Goal: Information Seeking & Learning: Compare options

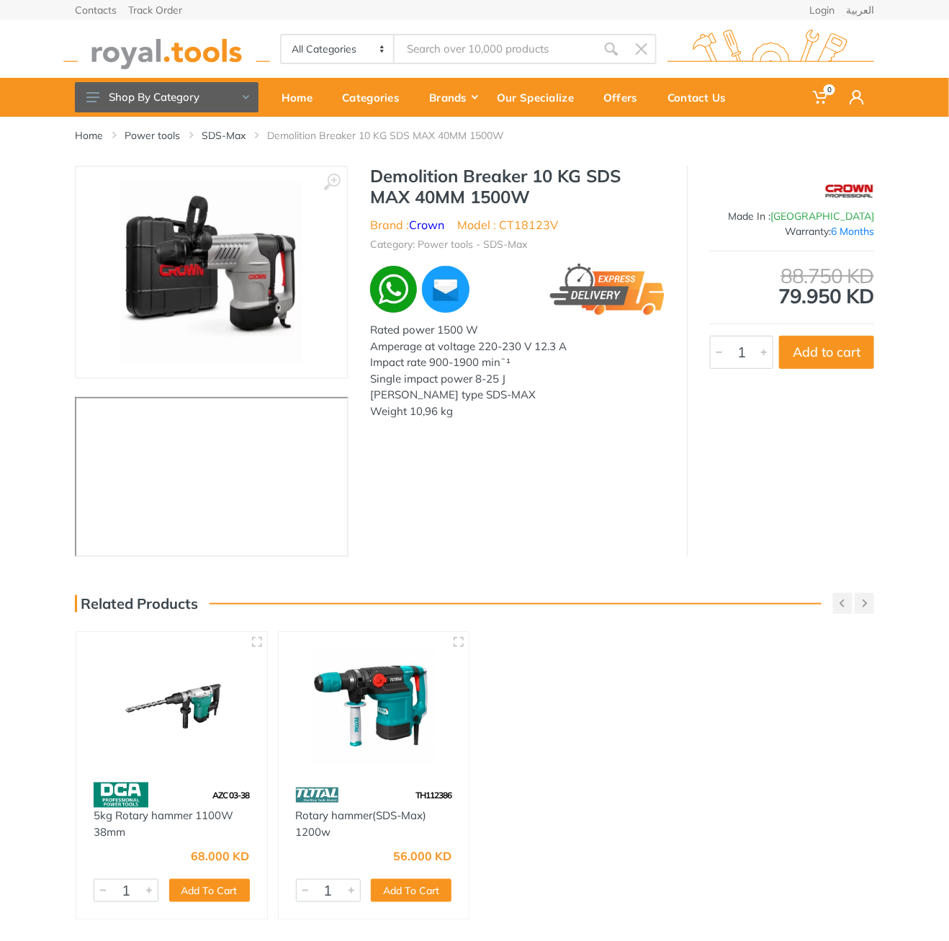
type input "CT18123V"
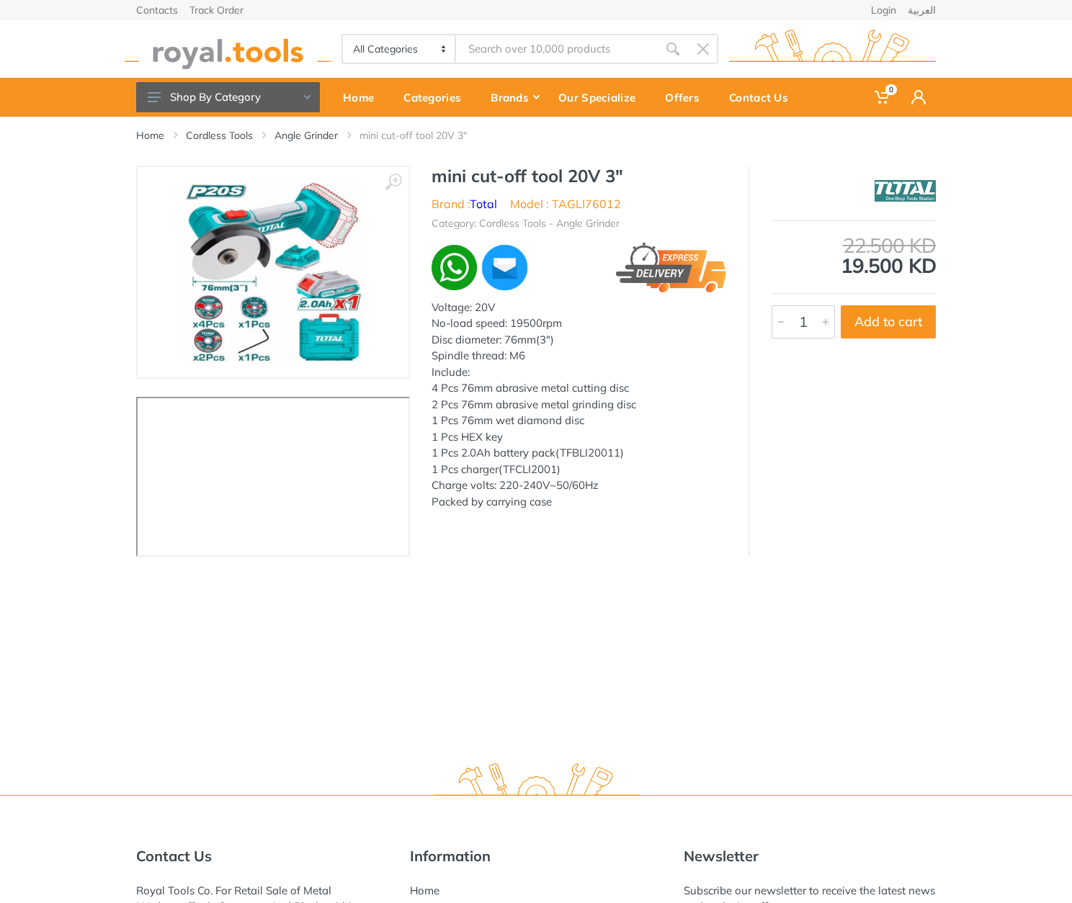
click at [441, 176] on h1 "mini cut-off tool 20V 3"" at bounding box center [579, 176] width 295 height 21
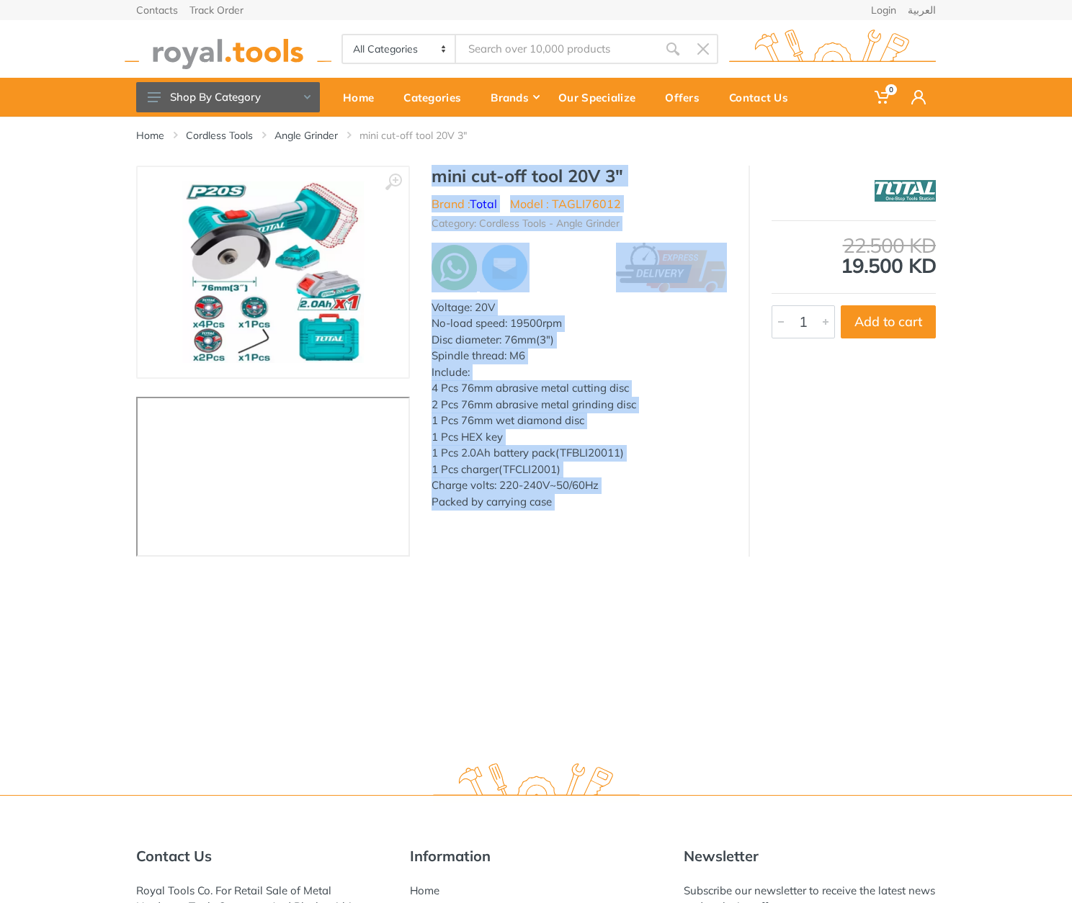
drag, startPoint x: 441, startPoint y: 176, endPoint x: 566, endPoint y: 519, distance: 364.9
click at [566, 519] on div "‹ › mini cut-off tool 20V 3" Brand : Total" at bounding box center [536, 361] width 800 height 391
copy div "mini cut-off tool 20V 3" Brand : Total Model : TAGLI76012 Category: Cordless To…"
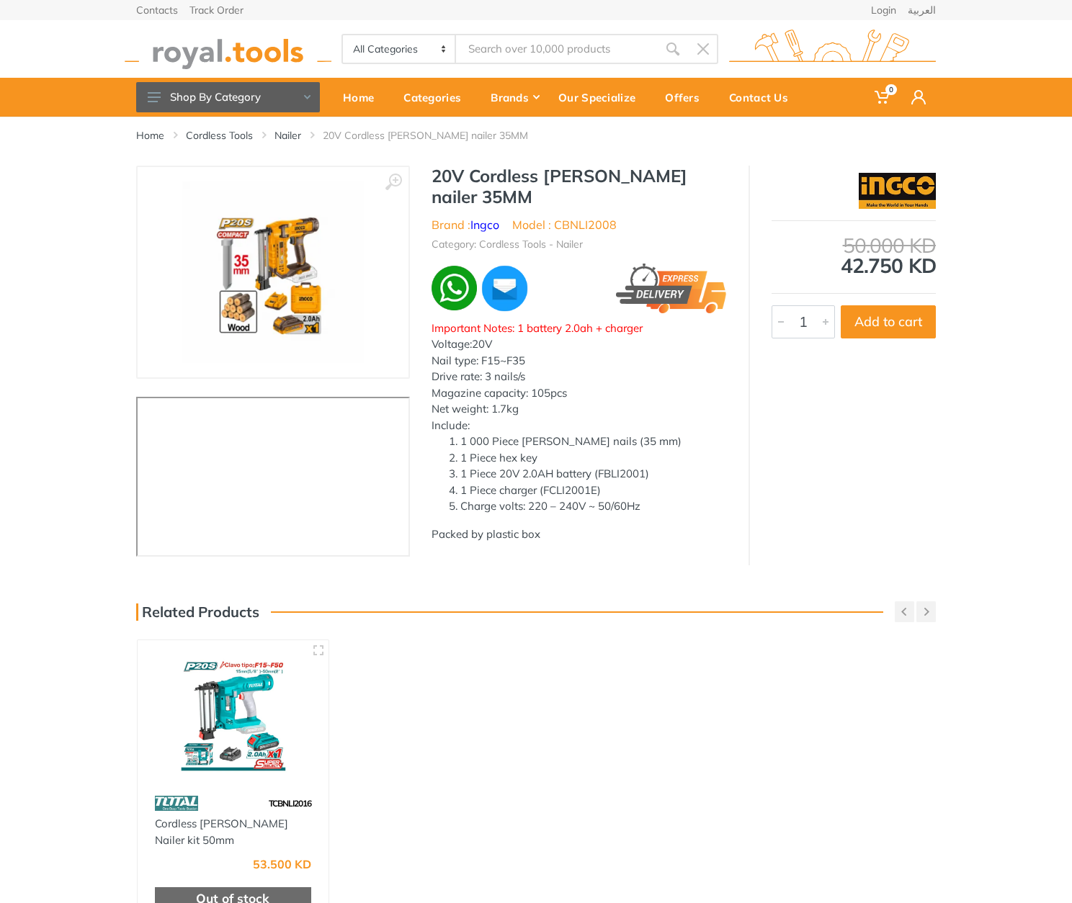
click at [447, 176] on h1 "20V Cordless [PERSON_NAME] nailer 35MM" at bounding box center [579, 187] width 295 height 42
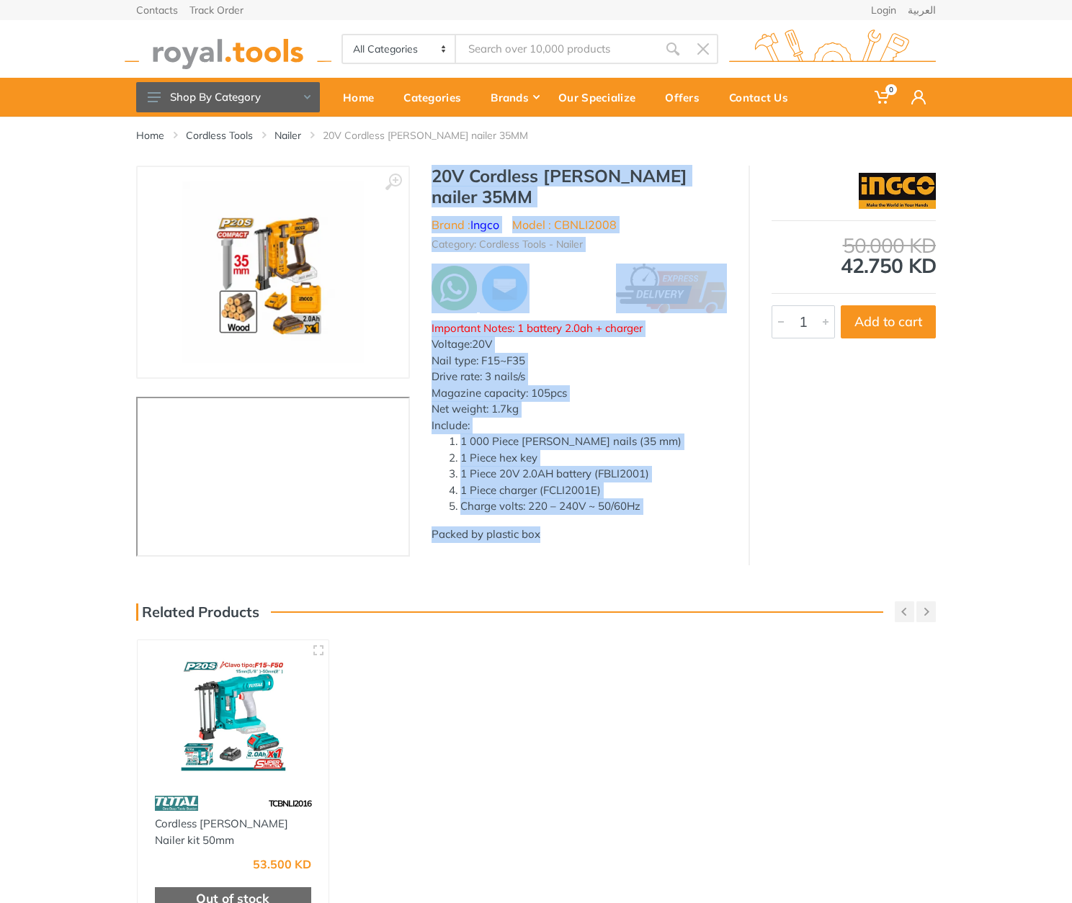
drag, startPoint x: 447, startPoint y: 176, endPoint x: 576, endPoint y: 517, distance: 365.0
click at [576, 517] on div "20V Cordless [PERSON_NAME] nailer 35MM Brand : Ingco Model : CBNLI2008 Category…" at bounding box center [579, 358] width 339 height 385
copy div "20V Cordless [PERSON_NAME] nailer 35MM Brand : Ingco Model : CBNLI2008 Category…"
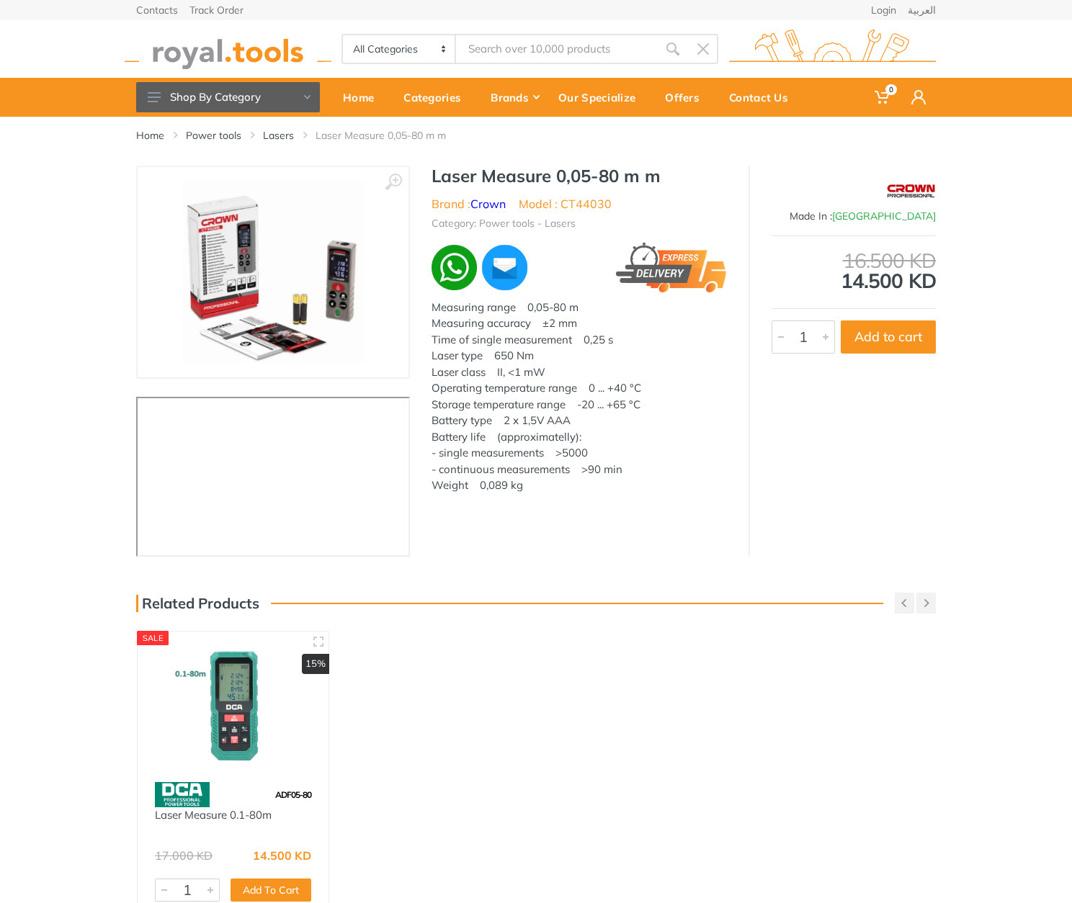
click at [447, 170] on h1 "Laser Measure 0,05-80 m m" at bounding box center [579, 176] width 295 height 21
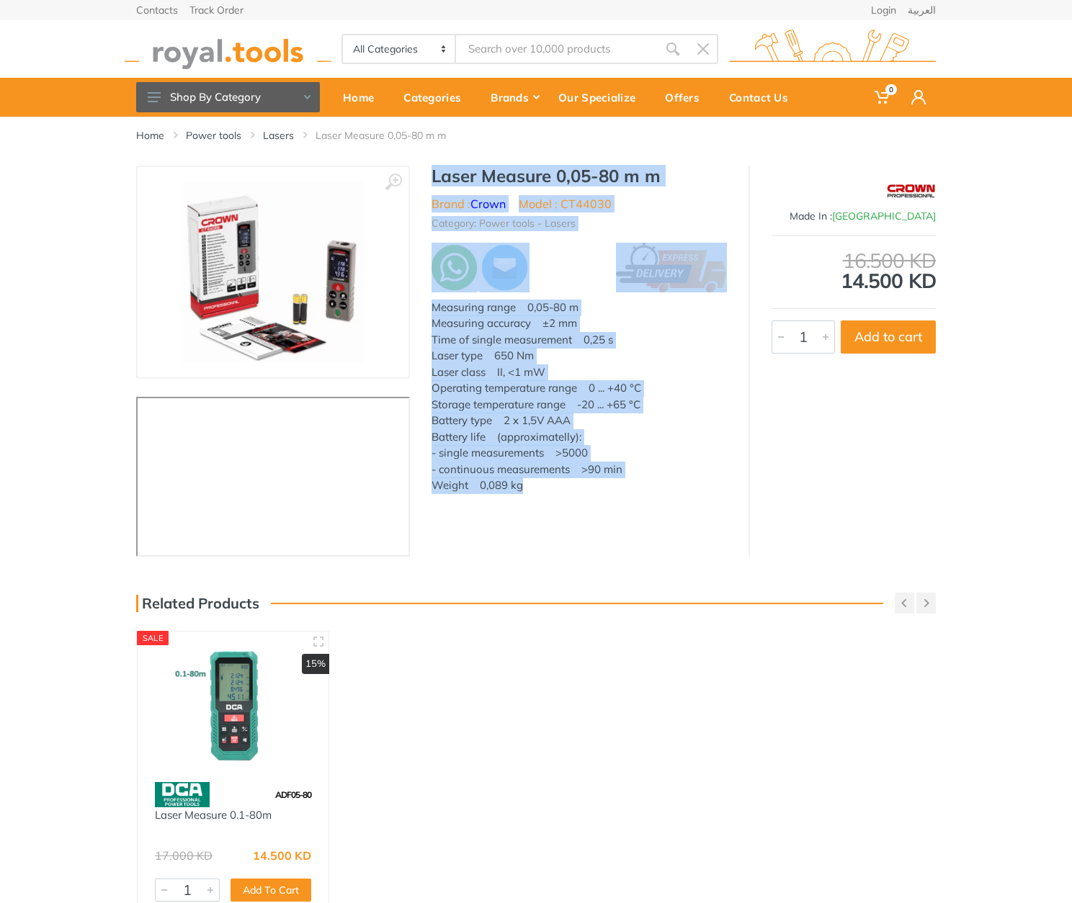
drag, startPoint x: 447, startPoint y: 170, endPoint x: 524, endPoint y: 483, distance: 322.2
click at [524, 483] on div "Laser Measure 0,05-80 m m Brand : Crown Model : CT44030 Category: Power tools -…" at bounding box center [579, 336] width 339 height 340
copy div "Laser Measure 0,05-80 m m Brand : Crown Model : CT44030 Category: Power tools -…"
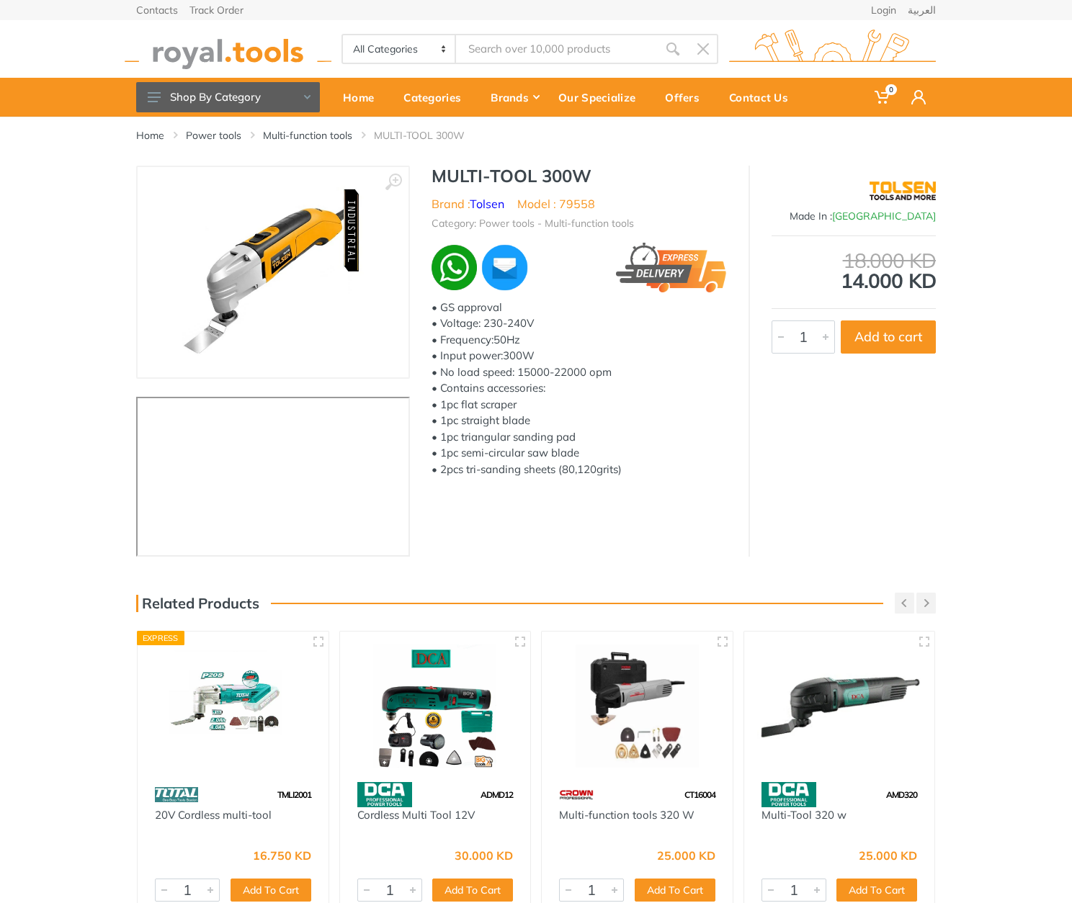
click at [457, 171] on h1 "MULTI-TOOL 300W" at bounding box center [579, 176] width 295 height 21
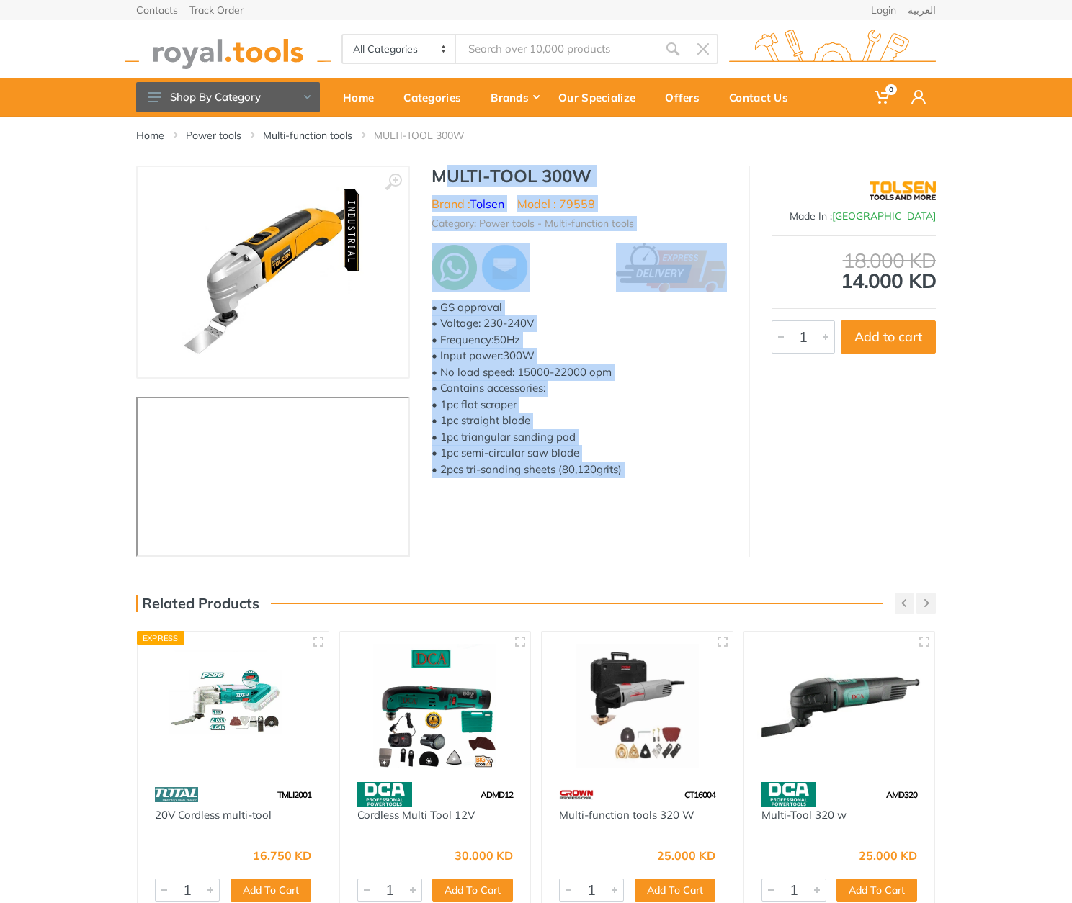
drag, startPoint x: 457, startPoint y: 171, endPoint x: 675, endPoint y: 476, distance: 374.4
click at [674, 482] on div "MULTI-TOOL 300W Brand : Tolsen Model : 79558 Category: Power tools - Multi-func…" at bounding box center [579, 326] width 339 height 321
copy div "MULTI-TOOL 300W Brand : Tolsen Model : 79558 Category: Power tools - Multi-func…"
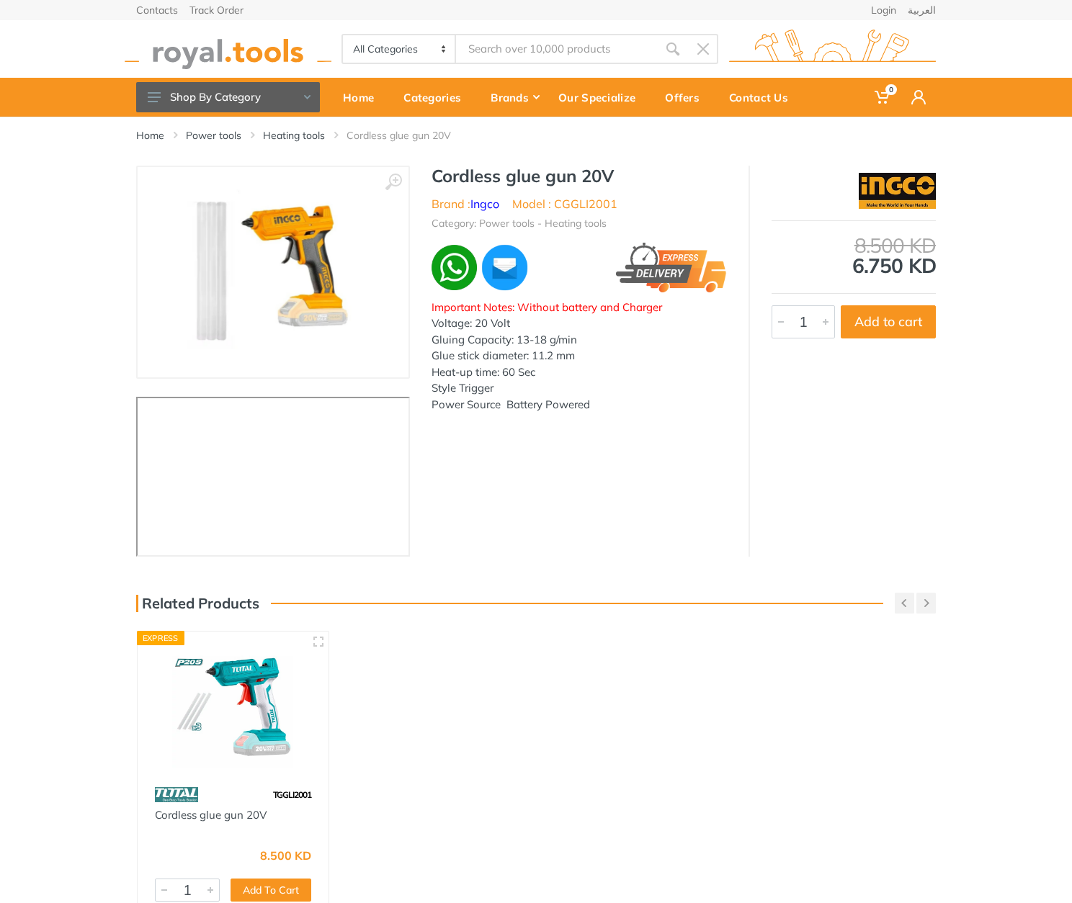
click at [455, 169] on h1 "Cordless glue gun 20V" at bounding box center [579, 176] width 295 height 21
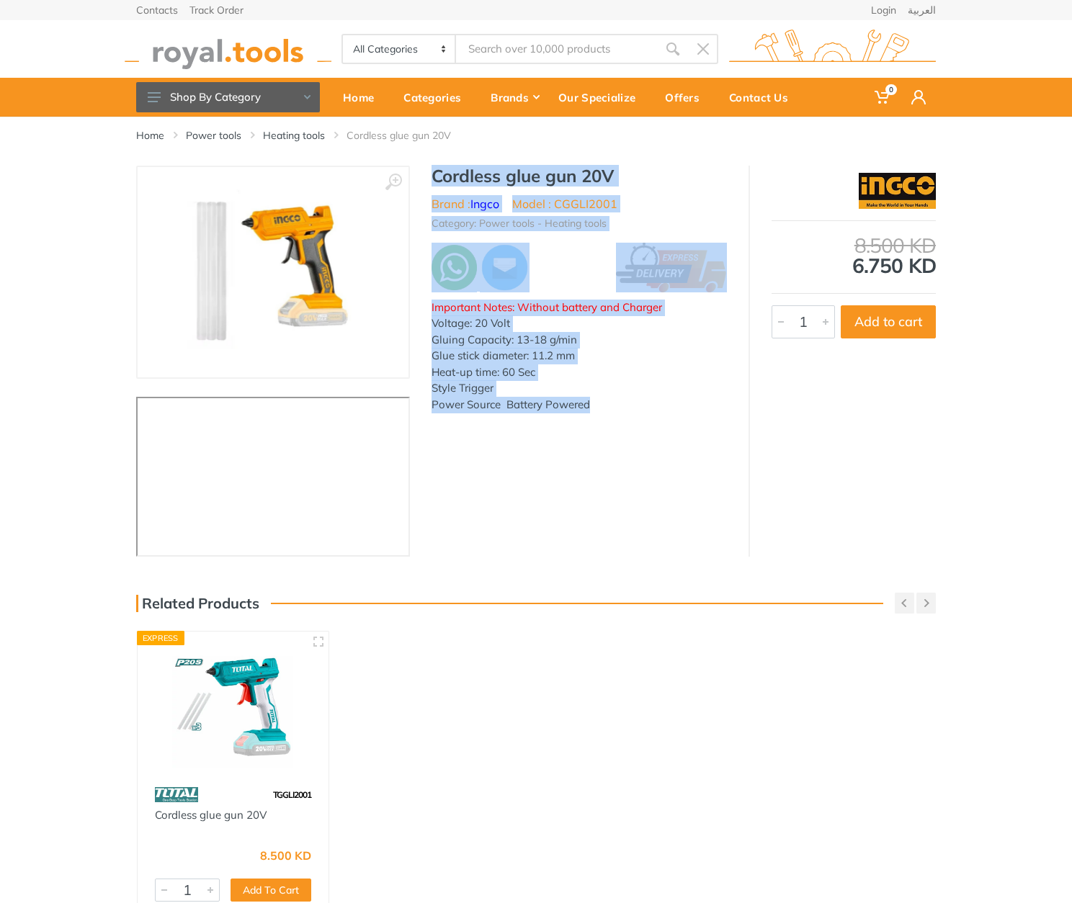
drag, startPoint x: 455, startPoint y: 169, endPoint x: 605, endPoint y: 415, distance: 288.1
click at [605, 415] on div "Cordless glue gun 20V Brand : Ingco Model : CGGLI2001 Category: Power tools - H…" at bounding box center [579, 294] width 339 height 256
copy div "Cordless glue gun 20V Brand : Ingco Model : CGGLI2001 Category: Power tools - H…"
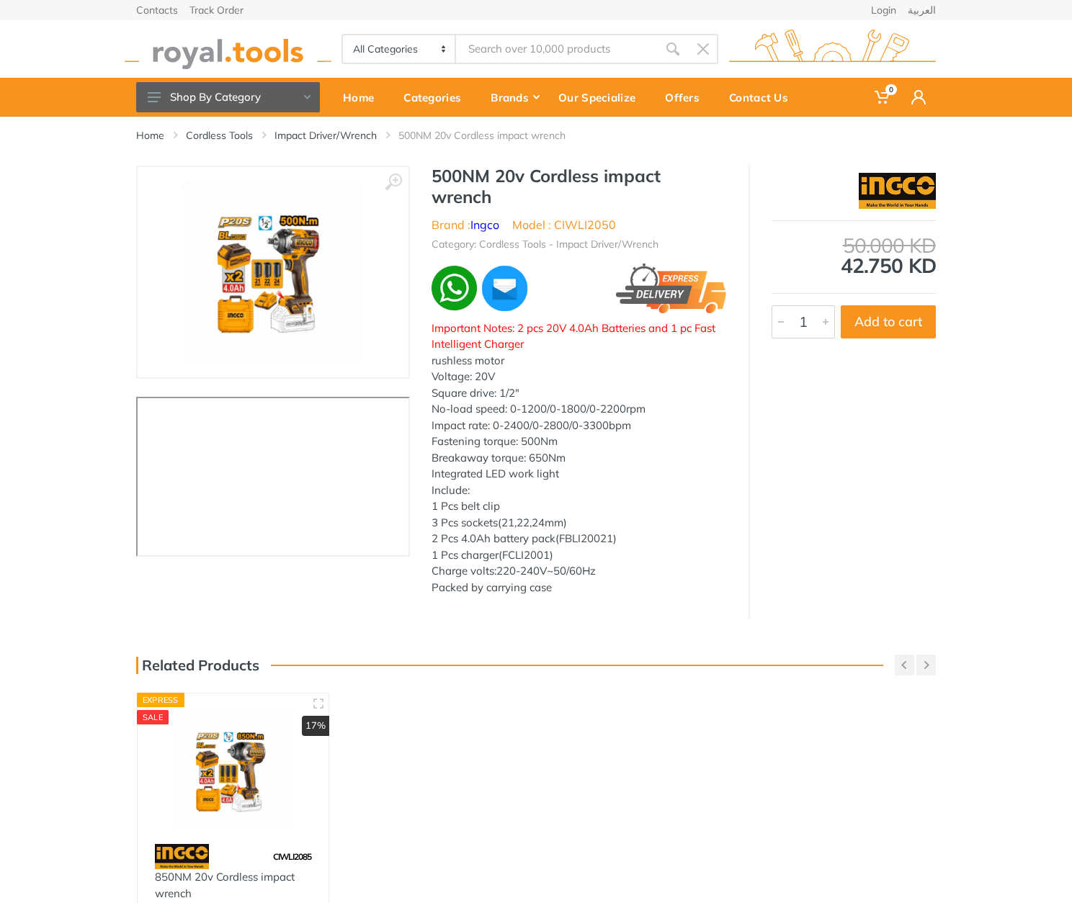
click at [459, 171] on h1 "500NM 20v Cordless impact wrench" at bounding box center [579, 187] width 295 height 42
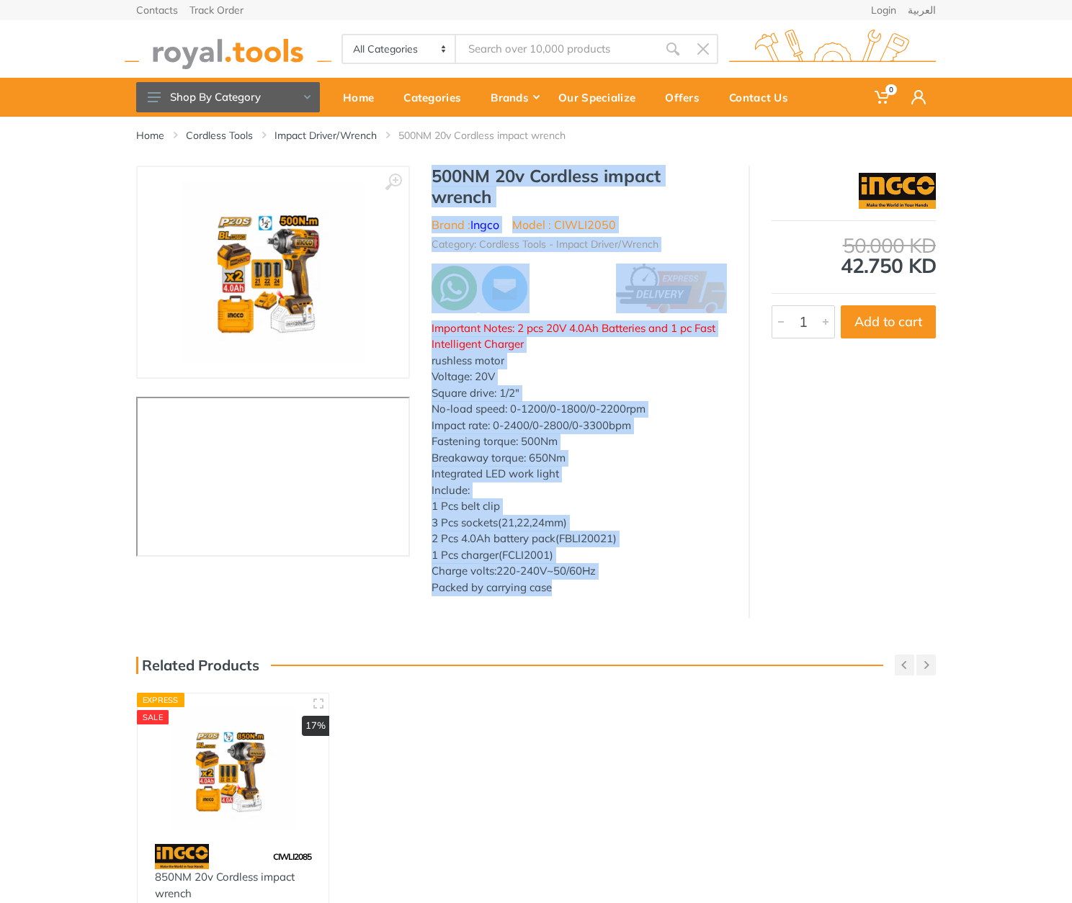
drag, startPoint x: 459, startPoint y: 171, endPoint x: 569, endPoint y: 589, distance: 431.4
click at [568, 589] on div "500NM 20v Cordless impact wrench Brand : Ingco Model : CIWLI2050 Category: Cord…" at bounding box center [579, 385] width 339 height 439
copy div "500NM 20v Cordless impact wrench Brand : Ingco Model : CIWLI2050 Category: Cord…"
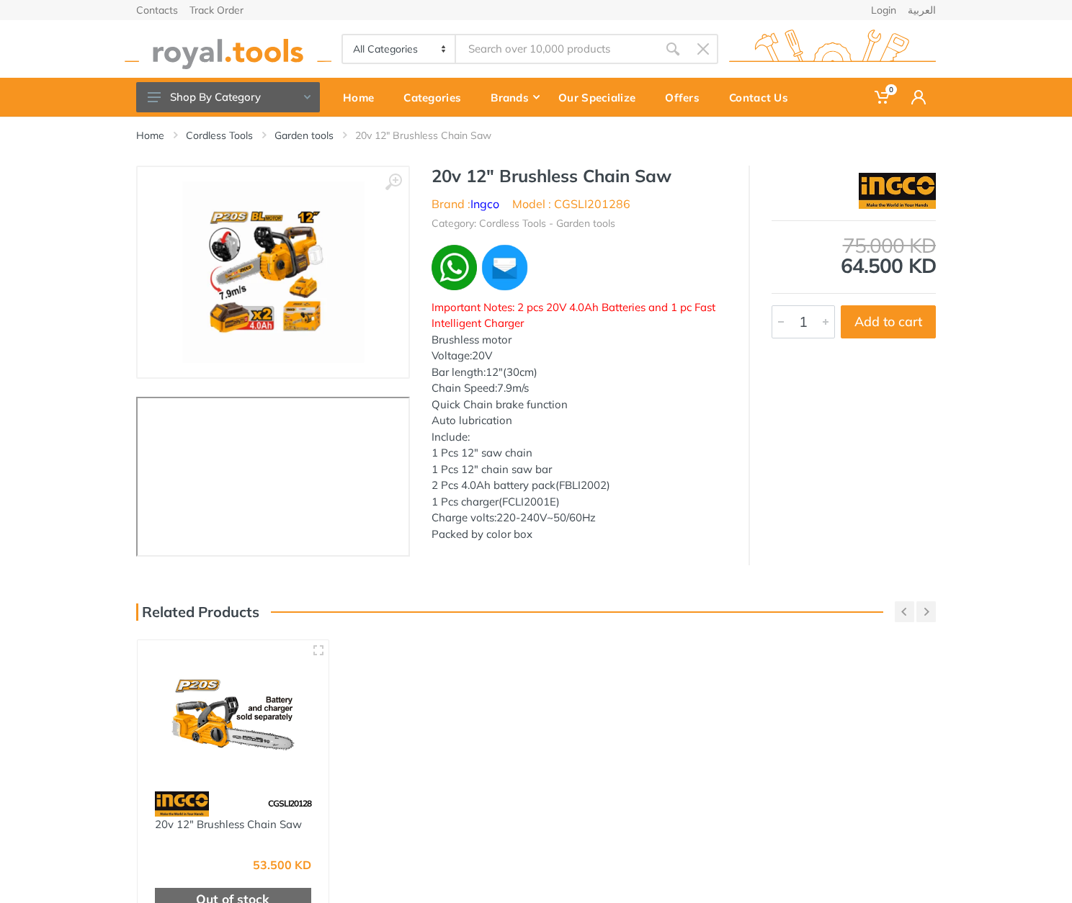
click at [443, 168] on h1 "20v 12" Brushless Chain Saw" at bounding box center [579, 176] width 295 height 21
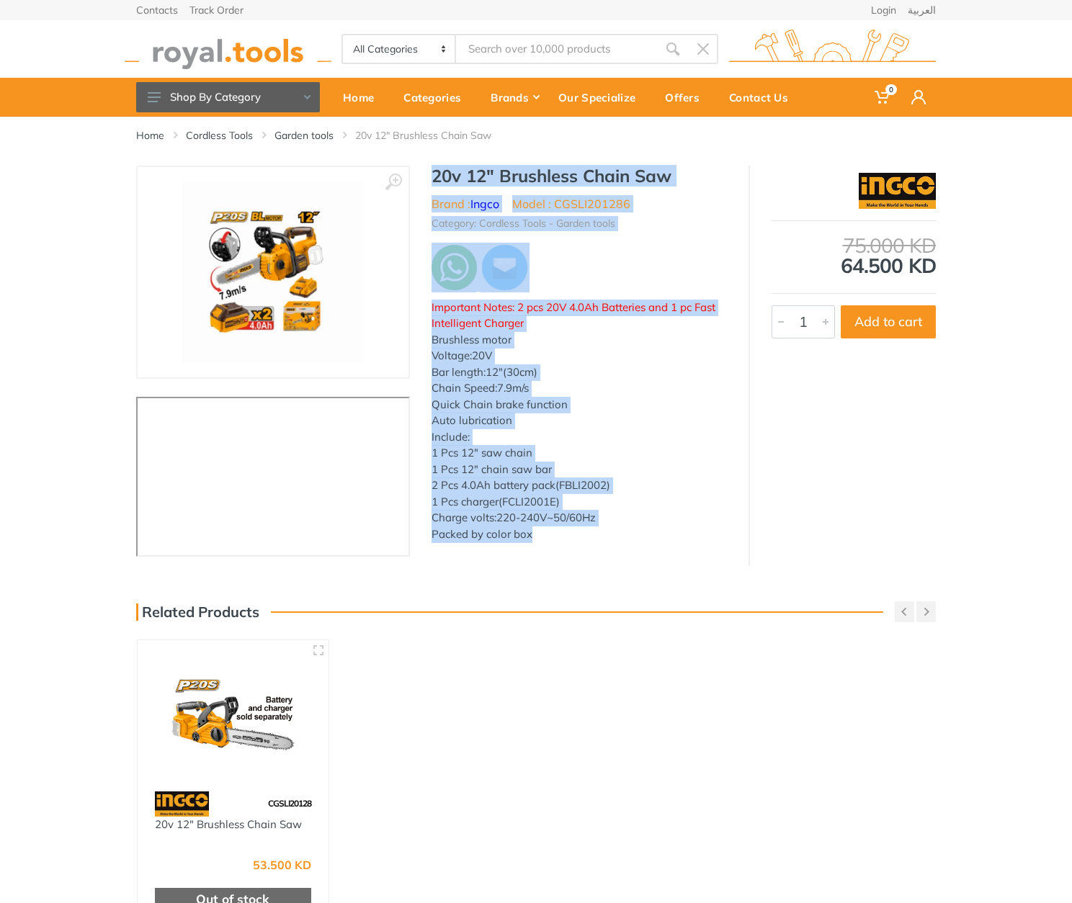
drag, startPoint x: 443, startPoint y: 168, endPoint x: 545, endPoint y: 529, distance: 375.6
click at [545, 529] on div "20v 12" Brushless Chain Saw Brand : Ingco Model : CGSLI201286 Category: Cordles…" at bounding box center [579, 358] width 339 height 385
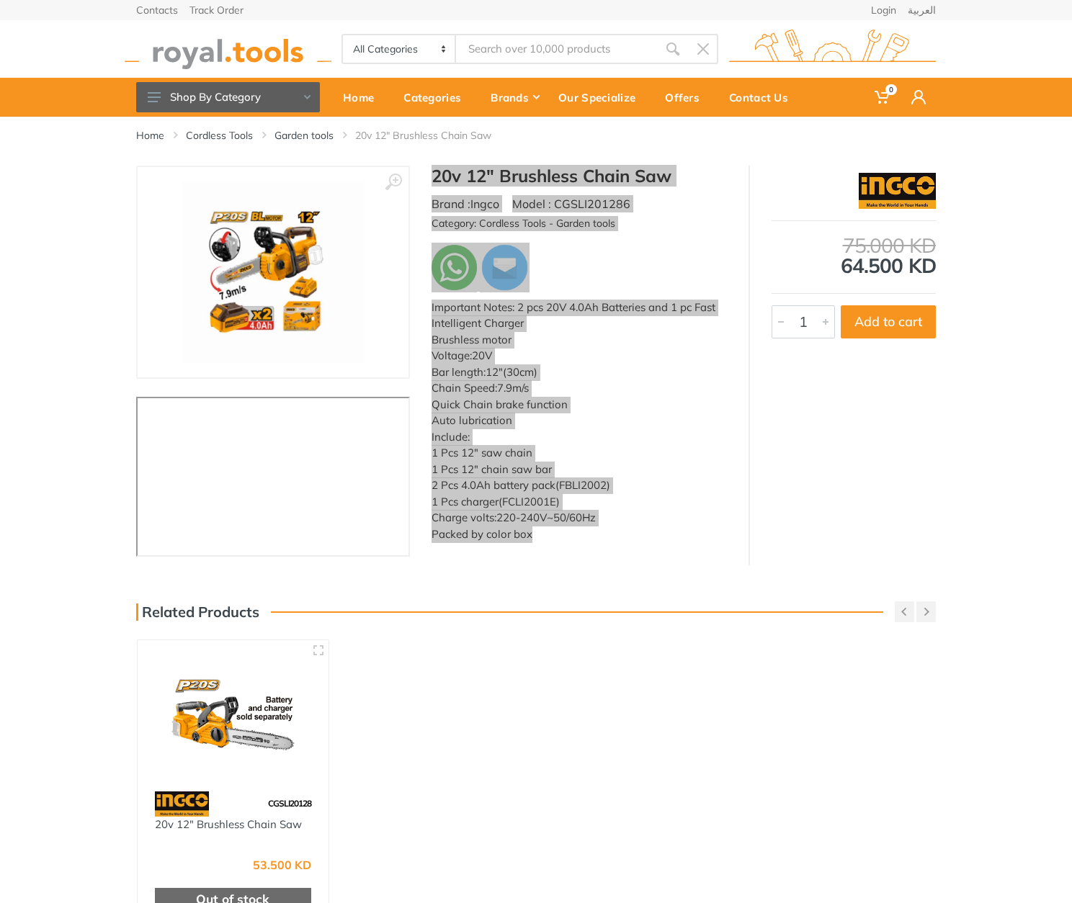
copy div "20v 12" Brushless Chain Saw Brand : Ingco Model : CGSLI201286 Category: Cordles…"
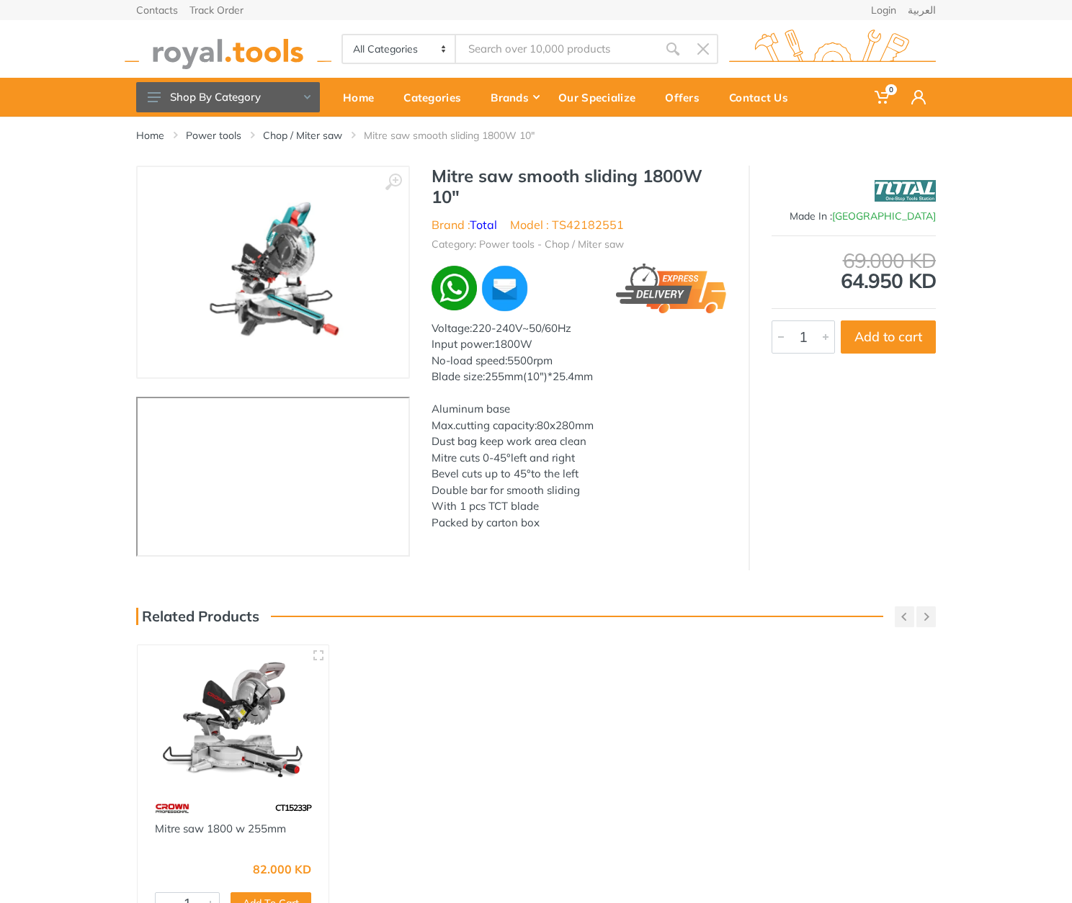
click at [599, 223] on li "Model : TS42182551" at bounding box center [567, 224] width 114 height 17
copy li "TS42182551"
click at [444, 176] on h1 "Mitre saw smooth sliding 1800W 10"" at bounding box center [579, 187] width 295 height 42
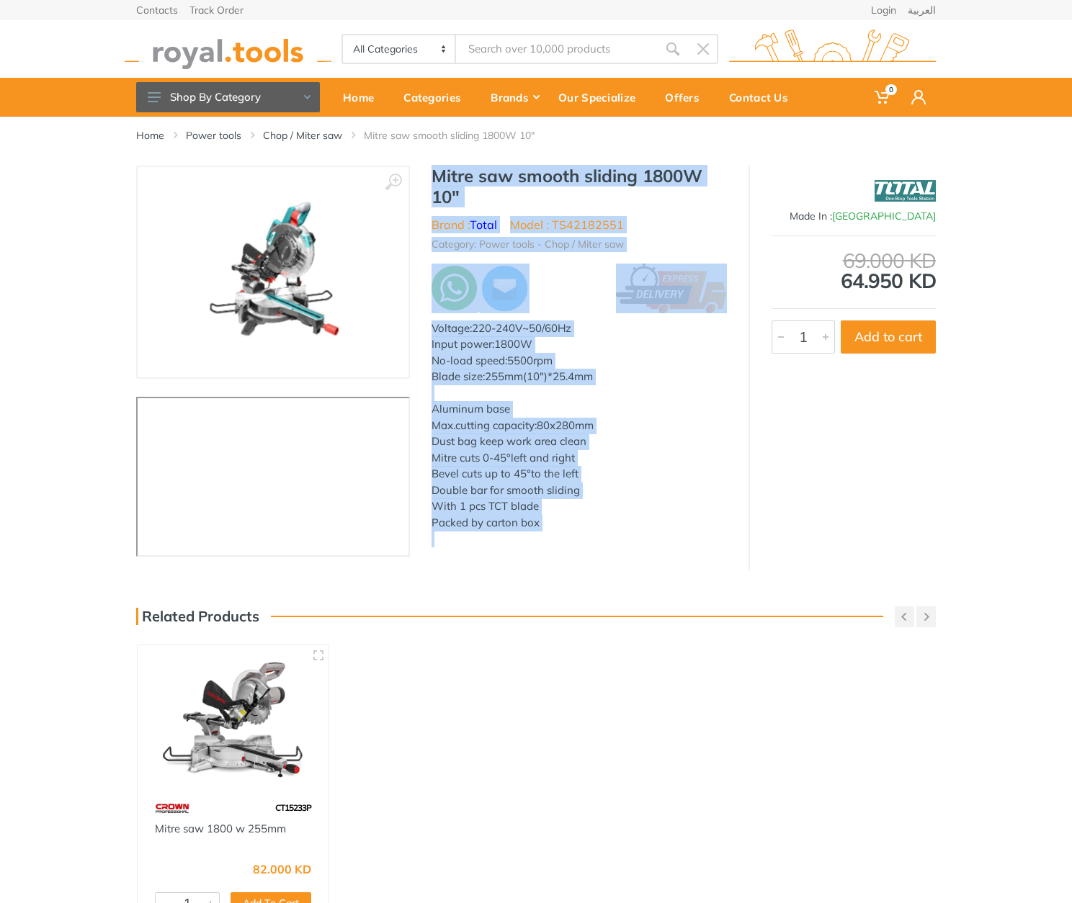
drag, startPoint x: 444, startPoint y: 176, endPoint x: 559, endPoint y: 522, distance: 364.5
click at [560, 522] on div "Mitre saw smooth sliding 1800W 10" Brand : Total Model : TS42182551 Category: P…" at bounding box center [579, 361] width 339 height 390
copy div "Mitre saw smooth sliding 1800W 10" Brand : Total Model : TS42182551 Category: P…"
